Goal: Task Accomplishment & Management: Use online tool/utility

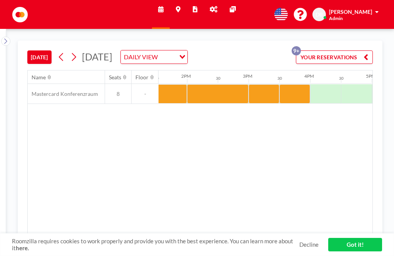
scroll to position [0, 832]
click at [245, 117] on div "Name Seats Floor 12AM 30 1AM 30 2AM 30 3AM 30 4AM 30 5AM 30 6AM 30 7AM 30 8AM 3…" at bounding box center [200, 152] width 345 height 164
click at [271, 104] on div at bounding box center [265, 93] width 31 height 19
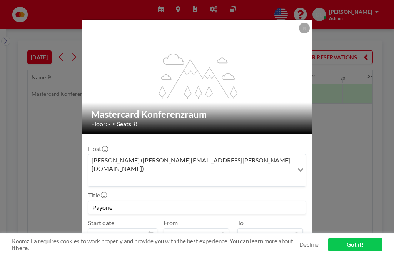
click at [304, 23] on button at bounding box center [304, 28] width 11 height 11
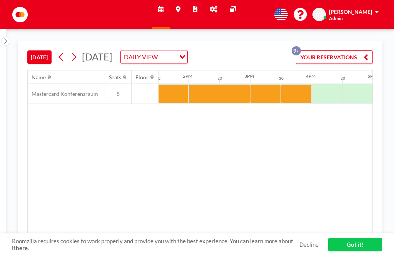
click at [265, 99] on div at bounding box center [265, 93] width 31 height 19
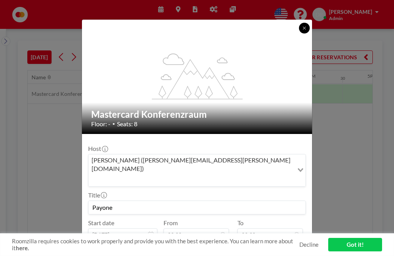
click at [309, 24] on button at bounding box center [304, 28] width 11 height 11
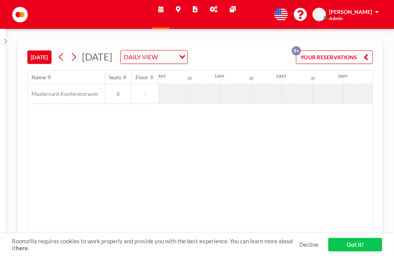
click at [59, 56] on button at bounding box center [61, 57] width 12 height 12
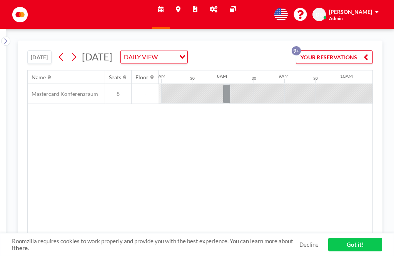
scroll to position [0, 493]
click at [80, 57] on button at bounding box center [74, 57] width 12 height 12
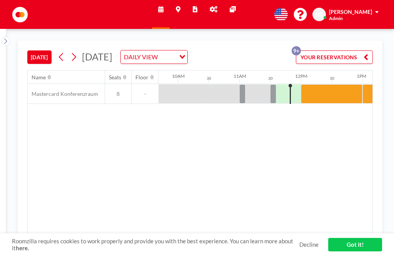
scroll to position [0, 677]
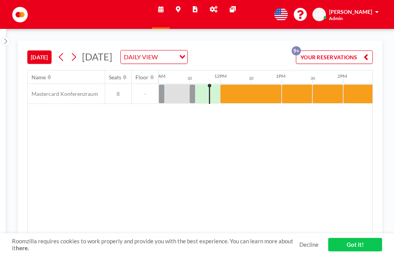
click at [208, 95] on div at bounding box center [204, 93] width 31 height 19
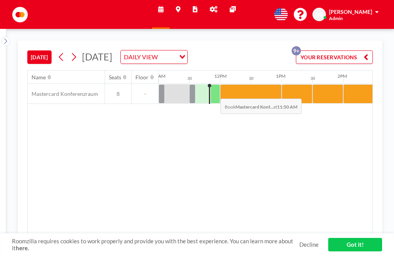
click at [214, 94] on div at bounding box center [216, 93] width 10 height 19
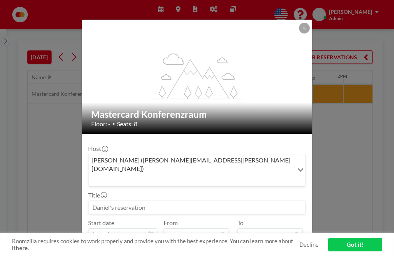
click at [285, 247] on button "BOOK NOW" at bounding box center [286, 253] width 39 height 13
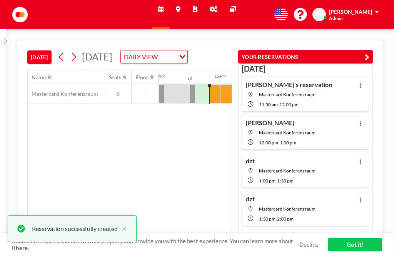
click at [212, 104] on div at bounding box center [215, 93] width 10 height 19
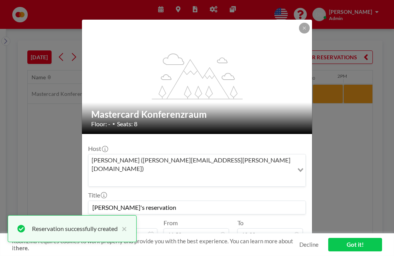
click at [202, 247] on button "PRE CHECK-IN" at bounding box center [198, 253] width 45 height 13
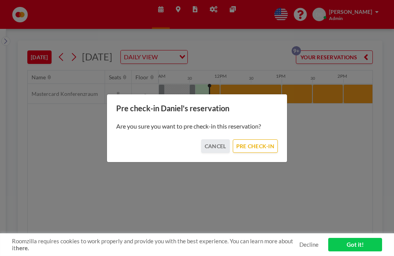
click at [259, 149] on button "PRE CHECK-IN" at bounding box center [255, 145] width 45 height 13
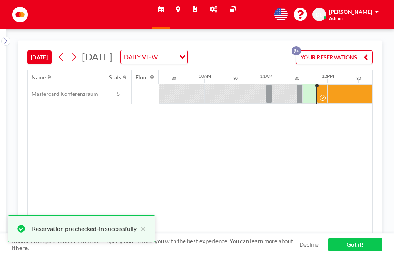
scroll to position [0, 677]
